Goal: Information Seeking & Learning: Learn about a topic

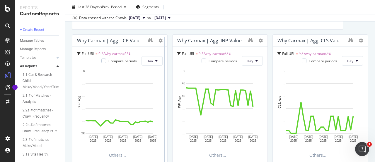
scroll to position [205, 0]
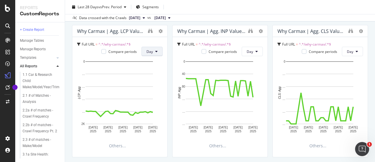
click at [158, 53] on button "Day" at bounding box center [152, 51] width 21 height 9
click at [159, 31] on icon at bounding box center [161, 31] width 4 height 4
click at [204, 23] on div "Why Carmax & Homepage URL | CWV Current vs. Previous Period Change Table Full U…" at bounding box center [220, 152] width 296 height 602
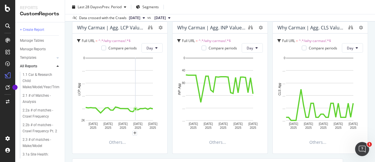
scroll to position [201, 0]
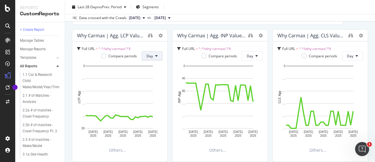
click at [153, 55] on button "Day" at bounding box center [152, 55] width 21 height 9
click at [153, 87] on span "Month" at bounding box center [151, 88] width 11 height 5
click at [256, 57] on icon at bounding box center [257, 56] width 2 height 4
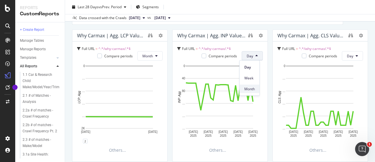
click at [251, 85] on div "Month" at bounding box center [250, 88] width 20 height 9
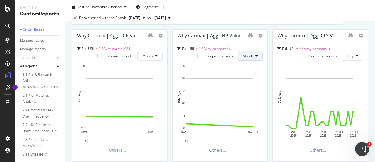
click at [254, 58] on button "Month" at bounding box center [250, 55] width 25 height 9
click at [247, 67] on span "Day" at bounding box center [245, 66] width 11 height 5
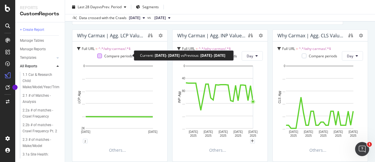
click at [100, 55] on div at bounding box center [99, 55] width 5 height 5
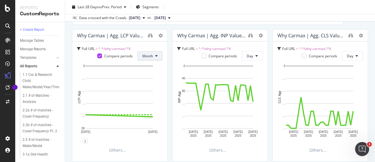
click at [156, 56] on icon at bounding box center [156, 56] width 2 height 4
click at [150, 67] on span "Day" at bounding box center [146, 66] width 11 height 5
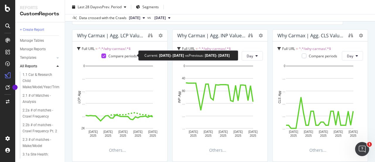
click at [106, 57] on div "Compare periods" at bounding box center [118, 55] width 35 height 5
click at [103, 55] on icon at bounding box center [104, 55] width 3 height 3
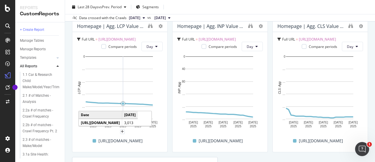
scroll to position [377, 0]
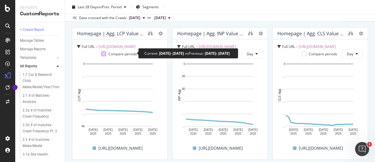
click at [104, 53] on div at bounding box center [103, 53] width 5 height 5
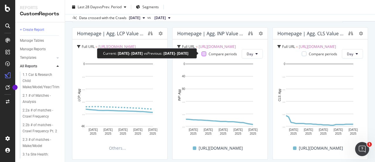
click at [203, 52] on div at bounding box center [204, 53] width 5 height 5
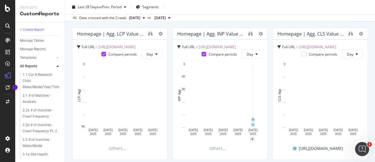
scroll to position [348, 0]
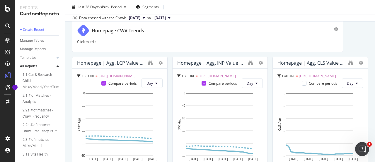
click at [226, 61] on div "Homepage | Agg. INP Value Trends" at bounding box center [211, 63] width 68 height 6
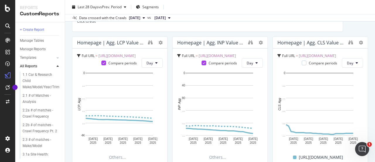
scroll to position [377, 0]
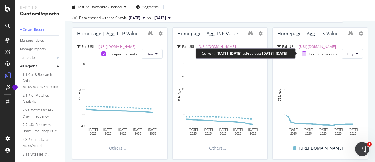
click at [302, 53] on div at bounding box center [304, 53] width 5 height 5
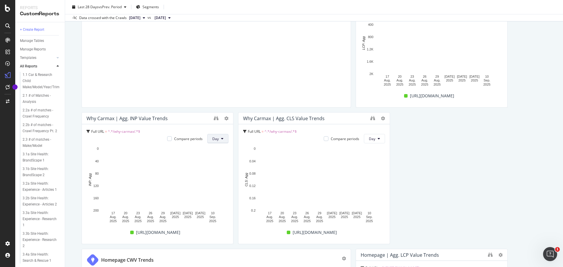
scroll to position [154, 0]
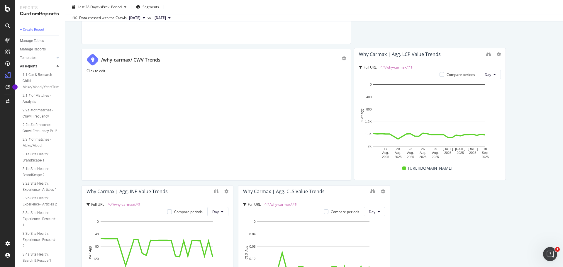
click at [375, 53] on div "Why Carmax | Agg. LCP Value Trends" at bounding box center [400, 54] width 82 height 6
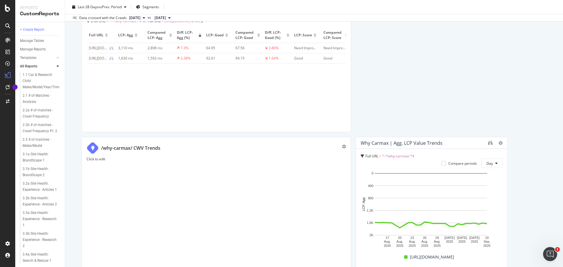
scroll to position [0, 0]
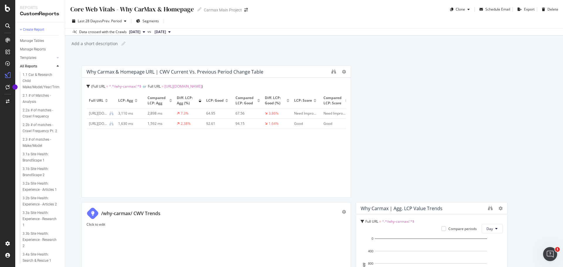
click at [95, 112] on div "[URL][DOMAIN_NAME]" at bounding box center [98, 113] width 18 height 5
click at [145, 32] on icon at bounding box center [144, 32] width 2 height 4
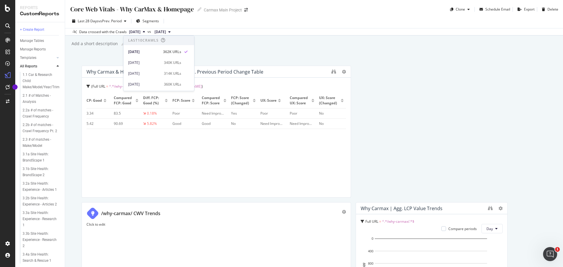
click at [145, 32] on icon at bounding box center [144, 32] width 2 height 4
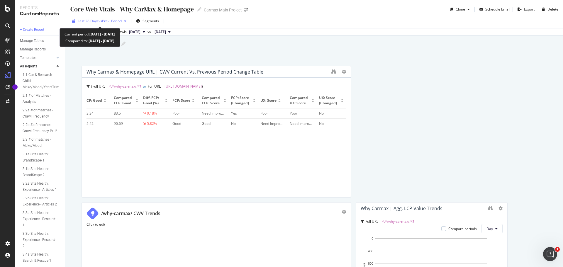
click at [128, 22] on div "button" at bounding box center [125, 21] width 7 height 4
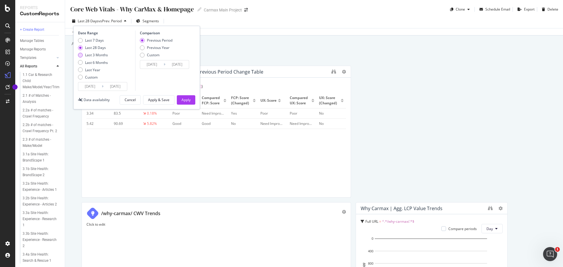
click at [78, 55] on div "Last 3 Months" at bounding box center [80, 55] width 5 height 5
type input "[DATE]"
click at [192, 100] on button "Apply" at bounding box center [186, 99] width 18 height 9
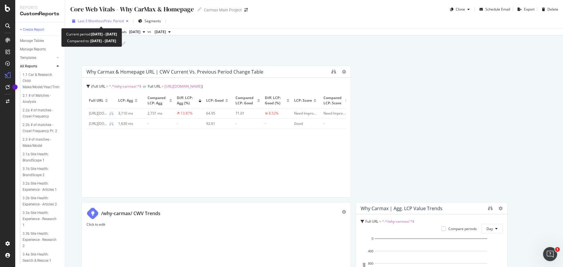
click at [128, 21] on icon "button" at bounding box center [127, 21] width 2 height 4
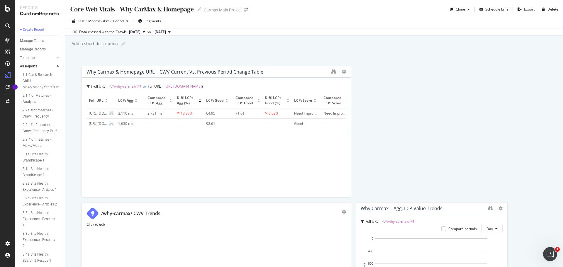
click at [224, 53] on div "Core Web Vitals - Why CarMax & Homepage Core Web Vitals - Why CarMax & Homepage…" at bounding box center [314, 133] width 498 height 267
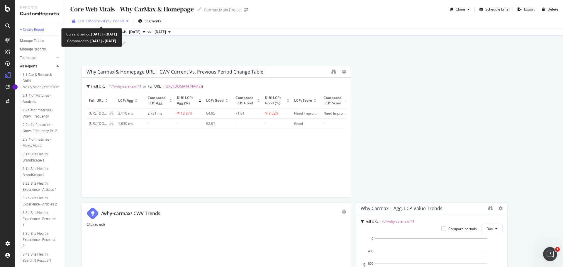
click at [128, 23] on div "button" at bounding box center [127, 21] width 7 height 4
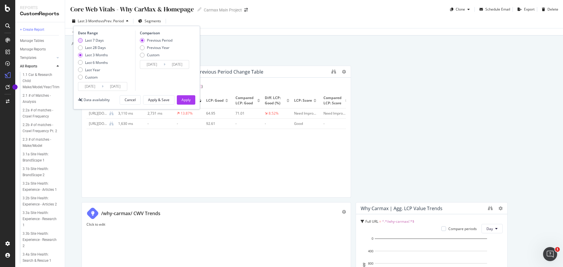
click at [80, 40] on div "Last 7 Days" at bounding box center [80, 40] width 5 height 5
type input "[DATE]"
click at [182, 99] on div "Apply" at bounding box center [186, 99] width 9 height 5
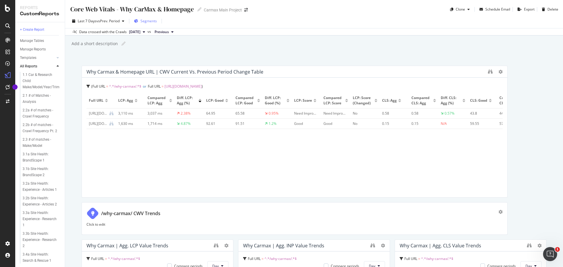
click at [147, 21] on span "Segments" at bounding box center [149, 20] width 16 height 5
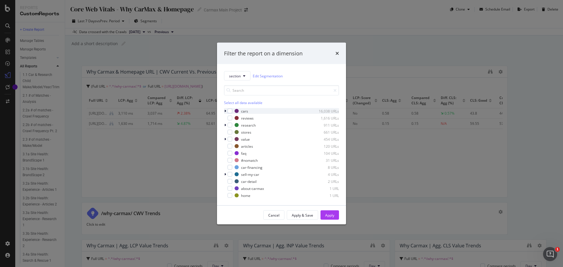
click at [225, 111] on icon "modal" at bounding box center [225, 111] width 2 height 4
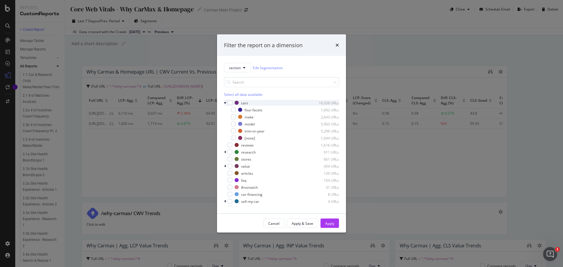
click at [225, 103] on icon "modal" at bounding box center [225, 103] width 2 height 4
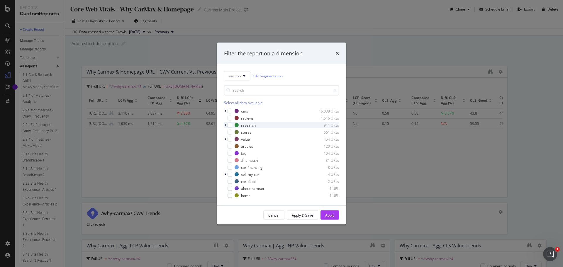
click at [225, 127] on div "modal" at bounding box center [226, 125] width 4 height 6
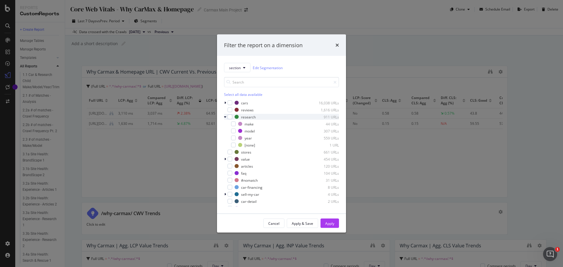
click at [225, 117] on icon "modal" at bounding box center [225, 117] width 2 height 4
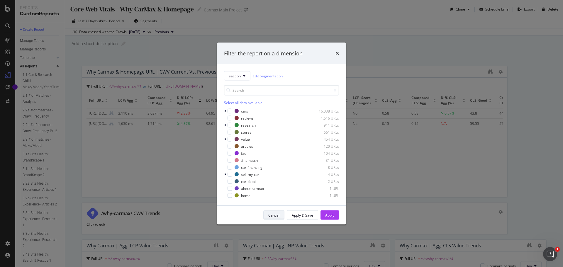
click at [275, 161] on div "Cancel" at bounding box center [273, 215] width 11 height 5
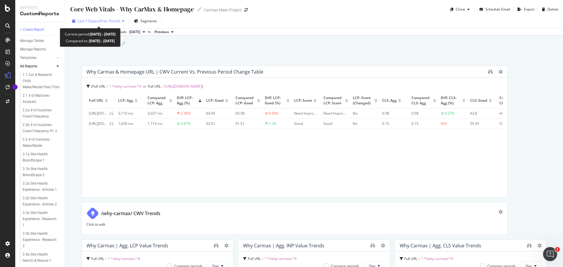
click at [90, 24] on div "Last 7 Days vs Prev. Period" at bounding box center [98, 21] width 57 height 9
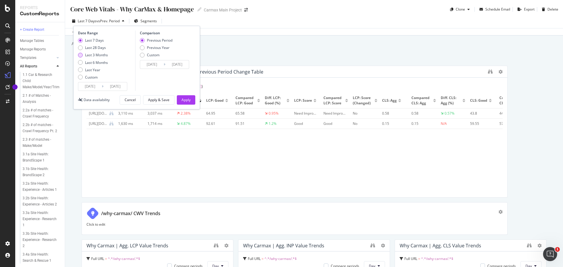
click at [80, 56] on div "Last 3 Months" at bounding box center [80, 55] width 5 height 5
type input "[DATE]"
click at [185, 99] on div "Apply" at bounding box center [186, 99] width 9 height 5
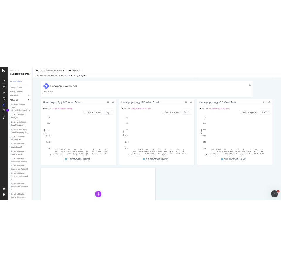
scroll to position [352, 0]
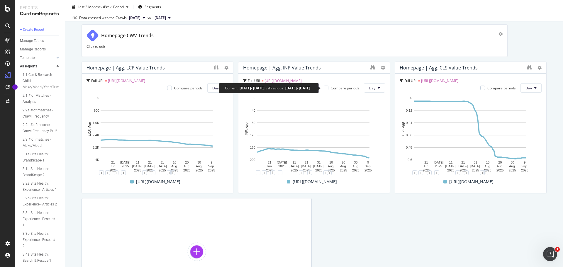
drag, startPoint x: 323, startPoint y: 87, endPoint x: 364, endPoint y: 207, distance: 127.4
click at [324, 87] on div at bounding box center [326, 88] width 5 height 5
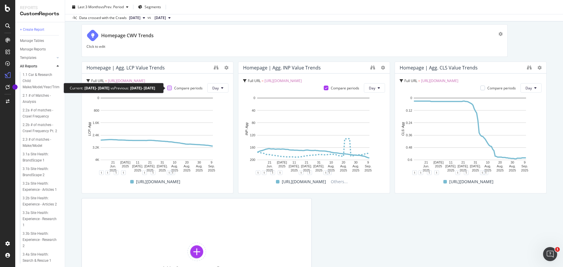
click at [169, 86] on div at bounding box center [169, 88] width 5 height 5
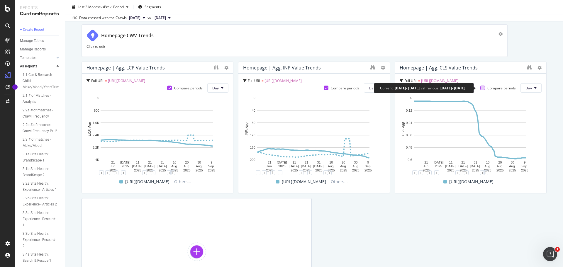
click at [375, 88] on div at bounding box center [482, 88] width 5 height 5
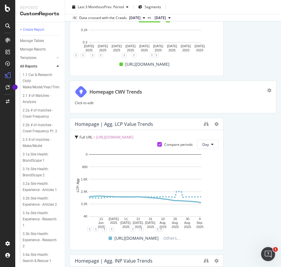
scroll to position [616, 0]
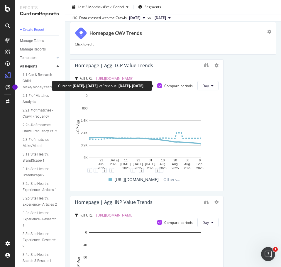
click at [158, 87] on icon at bounding box center [159, 85] width 3 height 3
click at [158, 86] on div at bounding box center [159, 85] width 5 height 5
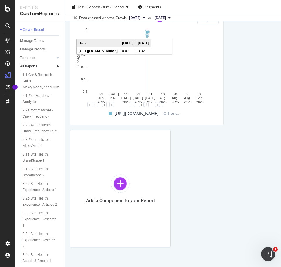
scroll to position [961, 0]
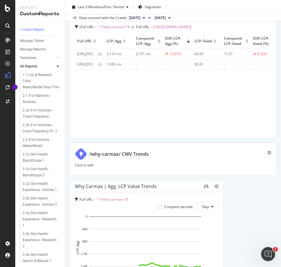
scroll to position [0, 0]
